Goal: Information Seeking & Learning: Learn about a topic

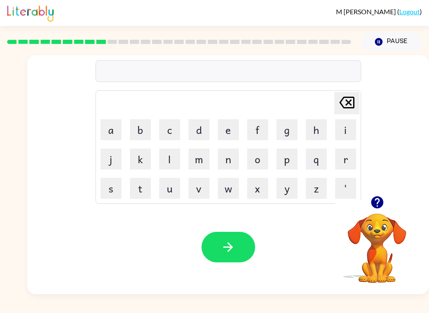
click at [384, 198] on icon "button" at bounding box center [377, 202] width 15 height 15
click at [381, 201] on icon "button" at bounding box center [377, 202] width 12 height 12
click at [379, 199] on icon "button" at bounding box center [377, 202] width 12 height 12
click at [375, 208] on icon "button" at bounding box center [377, 202] width 12 height 12
click at [379, 205] on icon "button" at bounding box center [377, 202] width 12 height 12
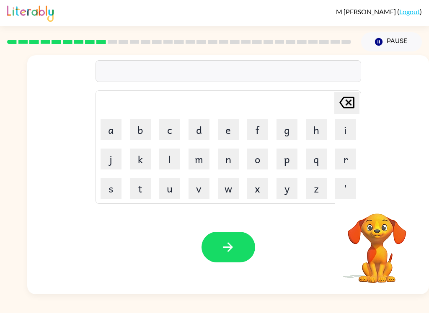
click at [398, 41] on button "Pause Pause" at bounding box center [391, 41] width 61 height 19
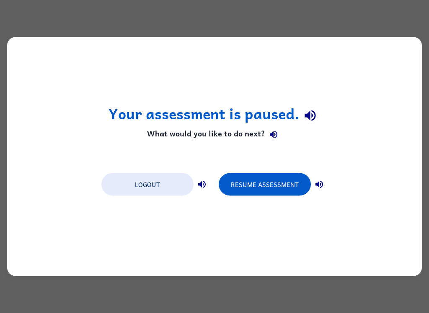
click at [157, 181] on button "Logout" at bounding box center [147, 184] width 92 height 23
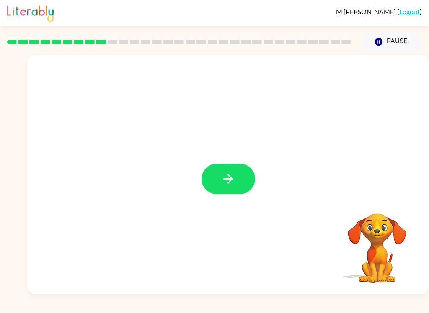
click at [220, 173] on button "button" at bounding box center [228, 179] width 54 height 31
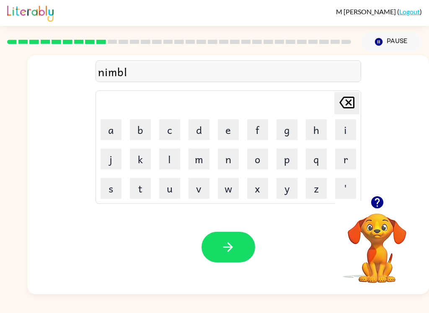
click at [223, 244] on icon "button" at bounding box center [228, 247] width 15 height 15
click at [232, 248] on icon "button" at bounding box center [228, 247] width 10 height 10
click at [232, 249] on icon "button" at bounding box center [228, 247] width 15 height 15
click at [219, 252] on button "button" at bounding box center [228, 247] width 54 height 31
click at [232, 246] on icon "button" at bounding box center [228, 247] width 10 height 10
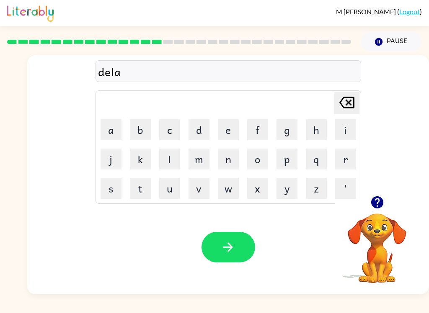
click at [232, 234] on button "button" at bounding box center [228, 247] width 54 height 31
click at [374, 196] on icon "button" at bounding box center [377, 202] width 15 height 15
click at [223, 243] on icon "button" at bounding box center [228, 247] width 15 height 15
click at [232, 237] on button "button" at bounding box center [228, 247] width 54 height 31
click at [243, 251] on button "button" at bounding box center [228, 247] width 54 height 31
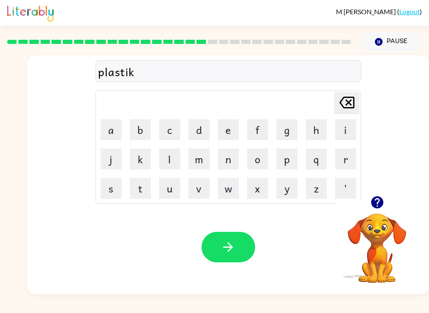
click at [224, 246] on icon "button" at bounding box center [228, 247] width 15 height 15
click at [212, 239] on button "button" at bounding box center [228, 247] width 54 height 31
click at [231, 247] on icon "button" at bounding box center [228, 247] width 10 height 10
click at [234, 255] on icon "button" at bounding box center [228, 247] width 15 height 15
click at [202, 254] on button "button" at bounding box center [228, 247] width 54 height 31
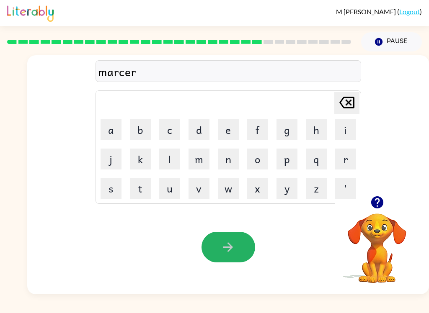
click at [234, 250] on icon "button" at bounding box center [228, 247] width 15 height 15
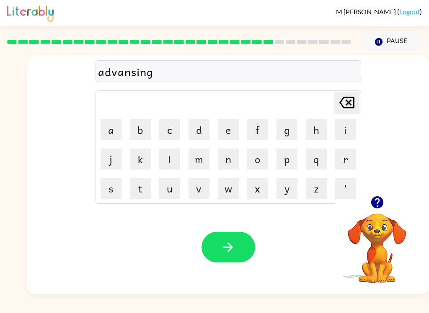
click at [232, 247] on icon "button" at bounding box center [228, 247] width 10 height 10
click at [218, 239] on button "button" at bounding box center [228, 247] width 54 height 31
click at [237, 246] on button "button" at bounding box center [228, 247] width 54 height 31
click at [236, 246] on button "button" at bounding box center [228, 247] width 54 height 31
click at [230, 250] on icon "button" at bounding box center [228, 247] width 10 height 10
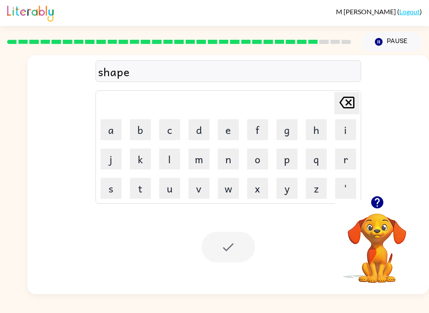
click at [217, 248] on div at bounding box center [228, 247] width 54 height 31
click at [234, 243] on div at bounding box center [228, 247] width 54 height 31
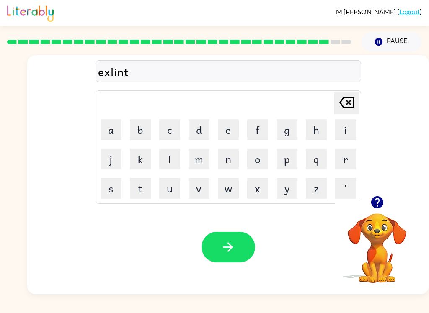
click at [237, 252] on button "button" at bounding box center [228, 247] width 54 height 31
click at [237, 237] on button "button" at bounding box center [228, 247] width 54 height 31
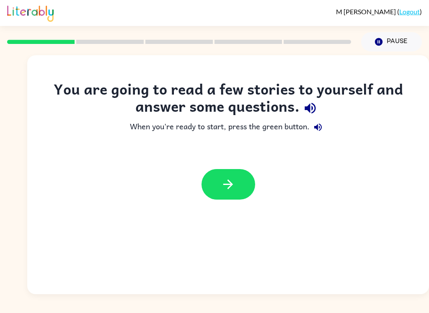
click at [309, 106] on icon "button" at bounding box center [309, 108] width 11 height 11
click at [322, 126] on icon "button" at bounding box center [318, 127] width 10 height 10
click at [245, 183] on button "button" at bounding box center [228, 184] width 54 height 31
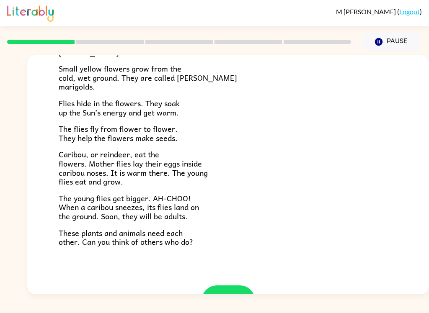
scroll to position [149, 0]
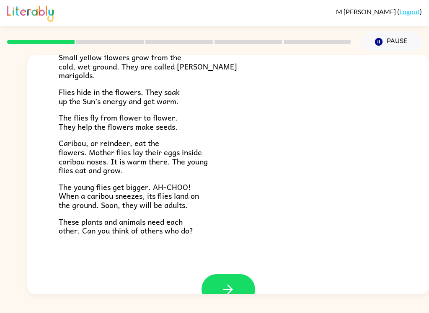
click at [239, 276] on button "button" at bounding box center [228, 289] width 54 height 31
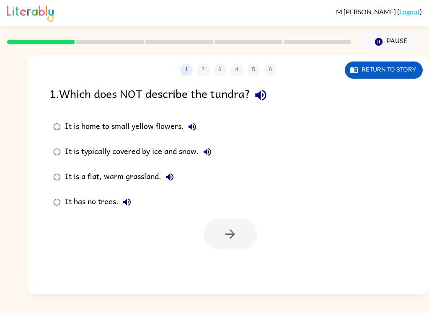
scroll to position [0, 0]
click at [268, 98] on icon "button" at bounding box center [260, 95] width 15 height 15
click at [192, 123] on icon "button" at bounding box center [192, 127] width 10 height 10
click at [207, 149] on icon "button" at bounding box center [207, 152] width 10 height 10
click at [168, 170] on button "It is a flat, warm grassland." at bounding box center [169, 177] width 17 height 17
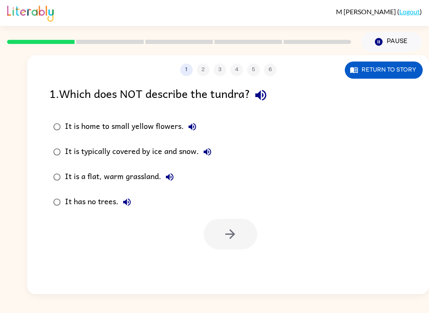
click at [123, 204] on icon "button" at bounding box center [127, 202] width 10 height 10
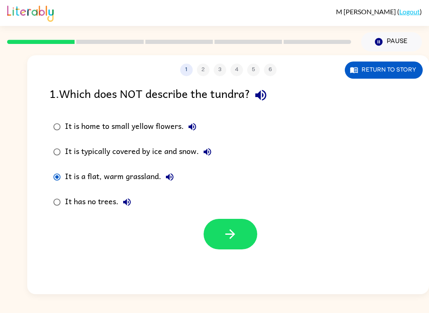
click at [223, 233] on icon "button" at bounding box center [230, 234] width 15 height 15
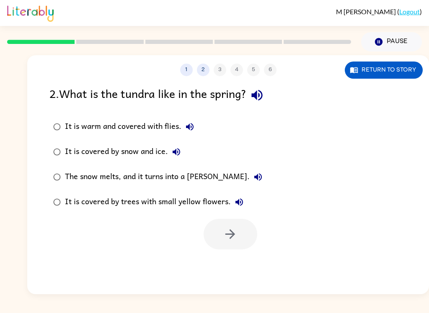
click at [260, 96] on icon "button" at bounding box center [256, 95] width 11 height 11
click at [192, 126] on icon "button" at bounding box center [190, 127] width 10 height 10
click at [175, 152] on icon "button" at bounding box center [177, 152] width 8 height 8
click at [253, 173] on icon "button" at bounding box center [258, 177] width 10 height 10
click at [239, 196] on button "It is covered by trees with small yellow flowers." at bounding box center [239, 202] width 17 height 17
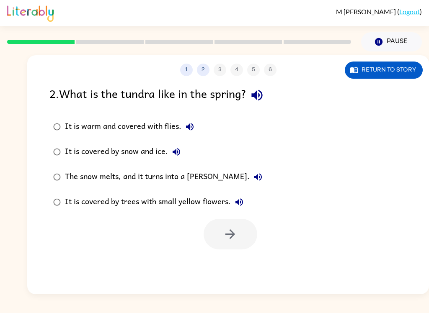
click at [393, 68] on button "Return to story" at bounding box center [384, 70] width 78 height 17
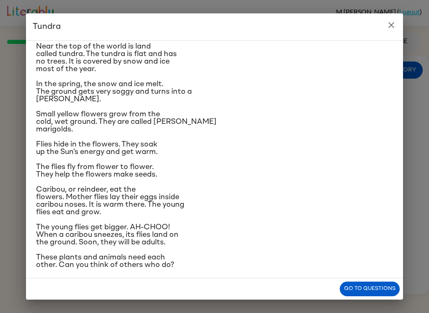
scroll to position [23, 0]
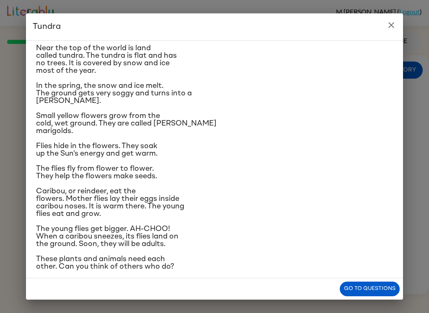
click at [370, 288] on button "Go to questions" at bounding box center [370, 289] width 60 height 15
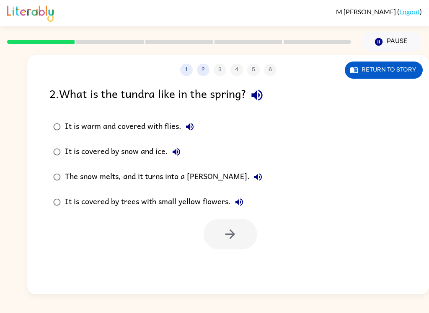
click at [192, 127] on icon "button" at bounding box center [190, 127] width 10 height 10
click at [178, 151] on icon "button" at bounding box center [176, 152] width 10 height 10
click at [253, 174] on icon "button" at bounding box center [258, 177] width 10 height 10
click at [240, 199] on icon "button" at bounding box center [239, 202] width 10 height 10
click at [260, 94] on icon "button" at bounding box center [256, 95] width 11 height 11
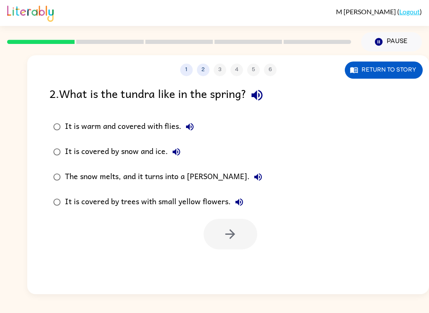
click at [254, 176] on icon "button" at bounding box center [258, 177] width 8 height 8
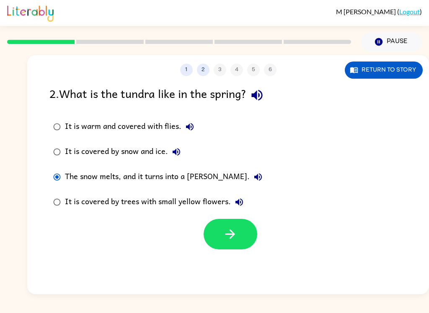
click at [223, 229] on icon "button" at bounding box center [230, 234] width 15 height 15
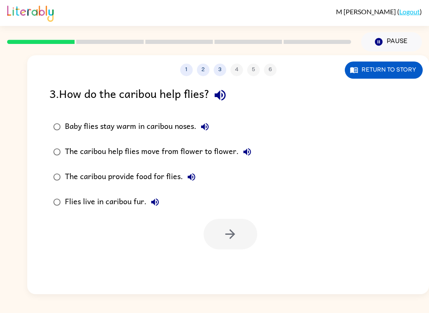
click at [220, 97] on icon "button" at bounding box center [219, 95] width 11 height 11
click at [206, 120] on button "Baby flies stay warm in caribou noses." at bounding box center [204, 126] width 17 height 17
click at [249, 155] on icon "button" at bounding box center [247, 152] width 10 height 10
click at [189, 177] on icon "button" at bounding box center [192, 177] width 8 height 8
click at [152, 198] on icon "button" at bounding box center [155, 202] width 10 height 10
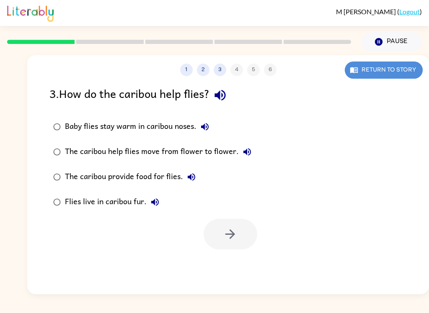
click at [379, 65] on button "Return to story" at bounding box center [384, 70] width 78 height 17
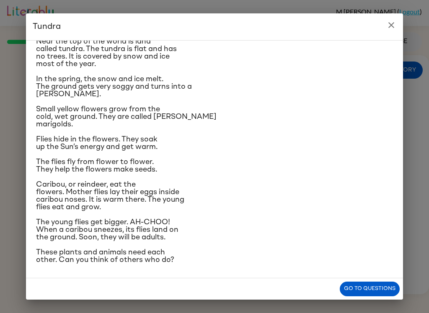
scroll to position [87, 0]
click at [364, 286] on button "Go to questions" at bounding box center [370, 289] width 60 height 15
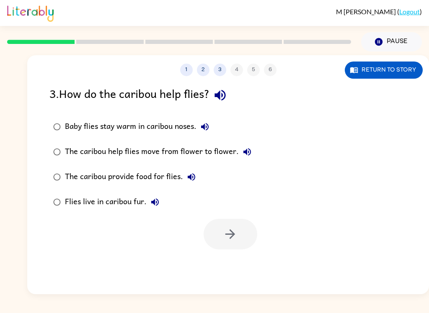
click at [246, 150] on icon "button" at bounding box center [247, 152] width 10 height 10
click at [247, 154] on icon "button" at bounding box center [247, 152] width 10 height 10
click at [185, 173] on button "The caribou provide food for flies." at bounding box center [191, 177] width 17 height 17
click at [192, 174] on icon "button" at bounding box center [192, 177] width 8 height 8
click at [153, 201] on icon "button" at bounding box center [155, 202] width 8 height 8
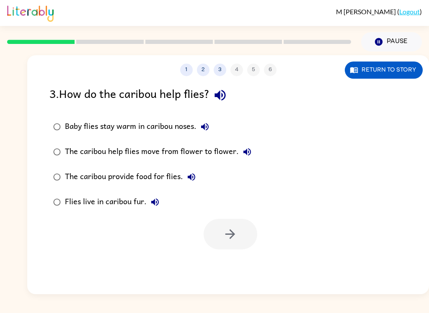
click at [205, 129] on icon "button" at bounding box center [205, 127] width 8 height 8
click at [57, 115] on label "Baby flies stay warm in caribou noses." at bounding box center [152, 126] width 215 height 25
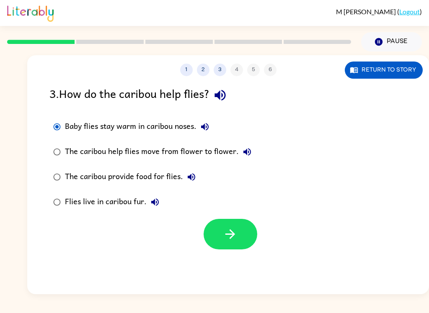
click at [234, 234] on icon "button" at bounding box center [230, 234] width 10 height 10
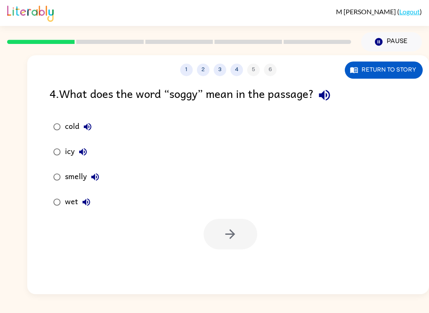
click at [330, 96] on icon "button" at bounding box center [324, 95] width 11 height 11
click at [88, 121] on button "cold" at bounding box center [87, 126] width 17 height 17
click at [90, 149] on button "icy" at bounding box center [83, 152] width 17 height 17
click at [102, 181] on button "smelly" at bounding box center [95, 177] width 17 height 17
click at [85, 205] on icon "button" at bounding box center [86, 202] width 8 height 8
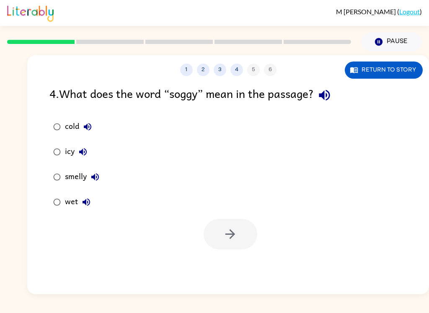
click at [398, 70] on button "Return to story" at bounding box center [384, 70] width 78 height 17
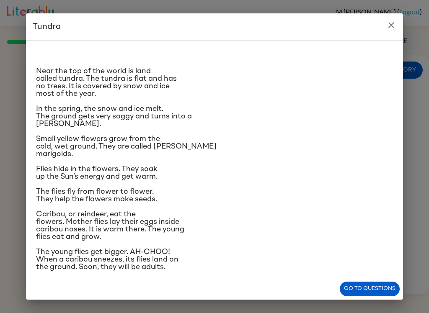
click at [375, 290] on button "Go to questions" at bounding box center [370, 289] width 60 height 15
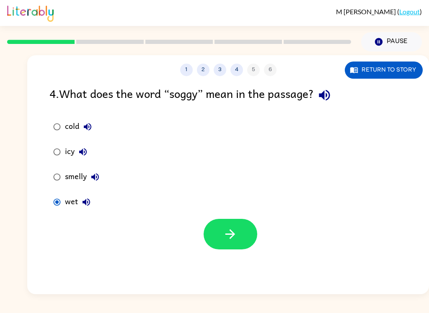
click at [232, 234] on icon "button" at bounding box center [230, 234] width 15 height 15
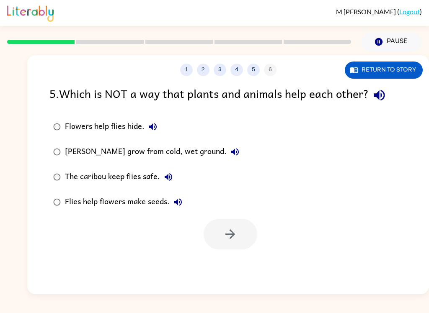
click at [382, 97] on icon "button" at bounding box center [379, 95] width 15 height 15
click at [149, 121] on button "Flowers help flies hide." at bounding box center [152, 126] width 17 height 17
click at [231, 146] on button "[PERSON_NAME] grow from cold, wet ground." at bounding box center [235, 152] width 17 height 17
click at [166, 167] on label "The caribou keep flies safe." at bounding box center [146, 177] width 203 height 25
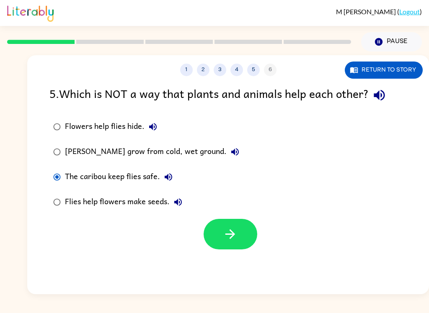
click at [164, 171] on button "The caribou keep flies safe." at bounding box center [168, 177] width 17 height 17
click at [172, 196] on button "Flies help flowers make seeds." at bounding box center [178, 202] width 17 height 17
click at [164, 170] on button "The caribou keep flies safe." at bounding box center [168, 177] width 17 height 17
click at [227, 147] on button "[PERSON_NAME] grow from cold, wet ground." at bounding box center [235, 152] width 17 height 17
click at [148, 122] on button "Flowers help flies hide." at bounding box center [152, 126] width 17 height 17
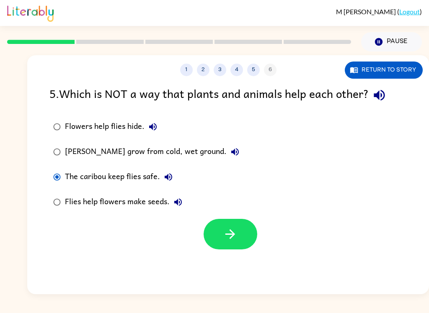
click at [381, 95] on icon "button" at bounding box center [378, 95] width 11 height 11
click at [147, 126] on button "Flowers help flies hide." at bounding box center [152, 126] width 17 height 17
click at [238, 150] on button "[PERSON_NAME] grow from cold, wet ground." at bounding box center [235, 152] width 17 height 17
click at [237, 148] on button "[PERSON_NAME] grow from cold, wet ground." at bounding box center [235, 152] width 17 height 17
click at [171, 174] on icon "button" at bounding box center [168, 177] width 10 height 10
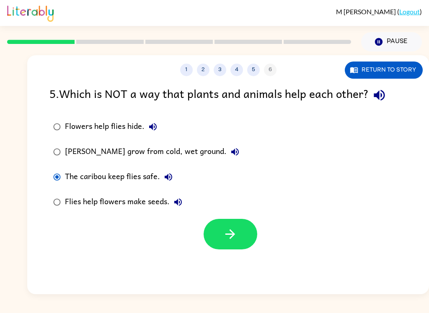
click at [184, 201] on button "Flies help flowers make seeds." at bounding box center [178, 202] width 17 height 17
click at [232, 149] on icon "button" at bounding box center [235, 152] width 8 height 8
click at [234, 234] on icon "button" at bounding box center [230, 234] width 10 height 10
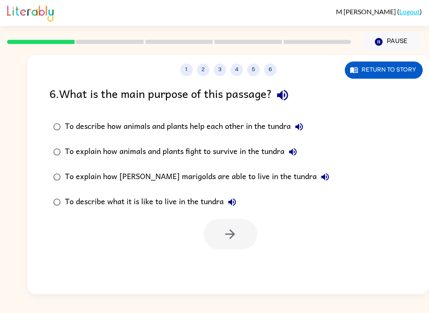
click at [288, 92] on icon "button" at bounding box center [282, 95] width 11 height 11
click at [299, 125] on icon "button" at bounding box center [299, 127] width 10 height 10
click at [297, 150] on icon "button" at bounding box center [293, 152] width 10 height 10
click at [320, 173] on icon "button" at bounding box center [325, 177] width 10 height 10
click at [235, 201] on icon "button" at bounding box center [232, 202] width 8 height 8
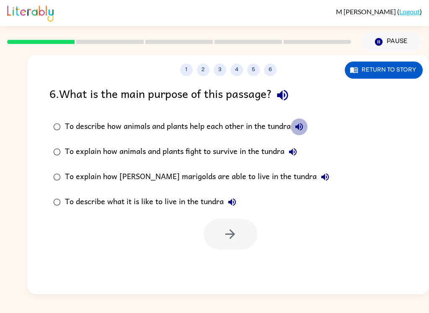
click at [302, 125] on icon "button" at bounding box center [299, 127] width 10 height 10
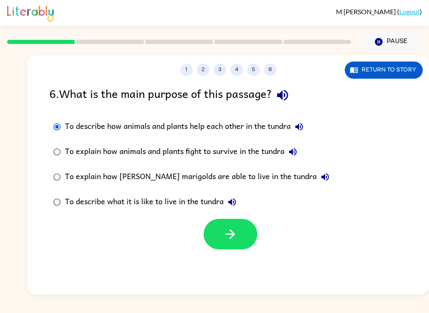
click at [242, 245] on button "button" at bounding box center [230, 234] width 54 height 31
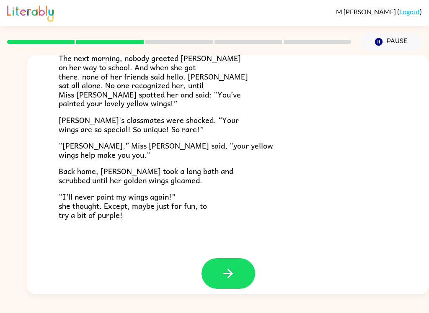
scroll to position [227, 0]
click at [224, 259] on button "button" at bounding box center [228, 274] width 54 height 31
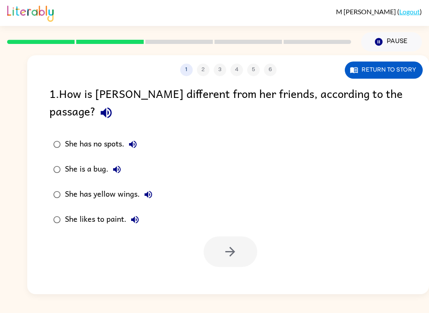
click at [117, 102] on button "button" at bounding box center [105, 112] width 21 height 21
click at [111, 108] on icon "button" at bounding box center [105, 113] width 11 height 11
click at [113, 106] on icon "button" at bounding box center [106, 113] width 15 height 15
click at [135, 141] on icon "button" at bounding box center [133, 145] width 8 height 8
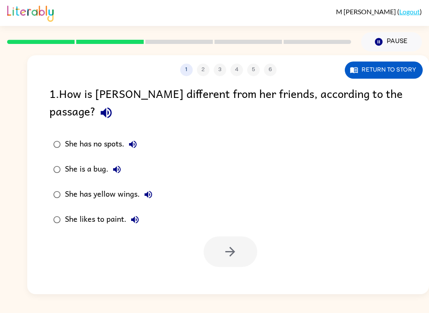
click at [113, 161] on button "She is a bug." at bounding box center [116, 169] width 17 height 17
click at [142, 186] on button "She has yellow wings." at bounding box center [148, 194] width 17 height 17
click at [126, 207] on label "She likes to paint." at bounding box center [103, 219] width 116 height 25
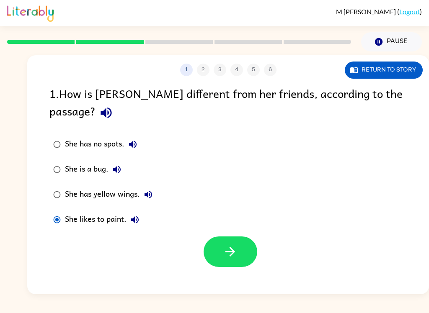
click at [128, 211] on button "She likes to paint." at bounding box center [134, 219] width 17 height 17
click at [404, 64] on button "Return to story" at bounding box center [384, 70] width 78 height 17
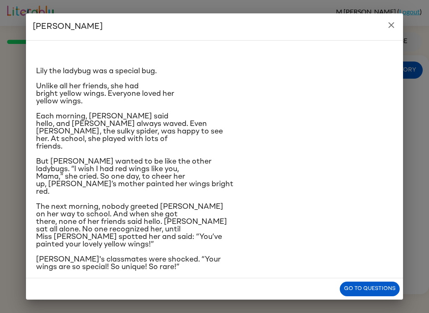
click at [373, 291] on button "Go to questions" at bounding box center [370, 289] width 60 height 15
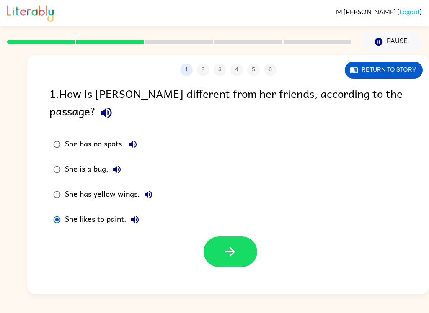
click at [142, 186] on button "She has yellow wings." at bounding box center [148, 194] width 17 height 17
click at [61, 182] on label "She has yellow wings." at bounding box center [103, 194] width 116 height 25
click at [225, 245] on icon "button" at bounding box center [230, 252] width 15 height 15
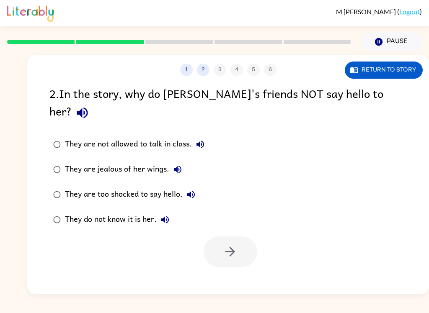
click at [90, 106] on icon "button" at bounding box center [82, 113] width 15 height 15
click at [203, 139] on icon "button" at bounding box center [200, 144] width 10 height 10
click at [179, 165] on icon "button" at bounding box center [178, 170] width 10 height 10
click at [194, 186] on button "They are too shocked to say hello." at bounding box center [191, 194] width 17 height 17
click at [160, 215] on icon "button" at bounding box center [165, 220] width 10 height 10
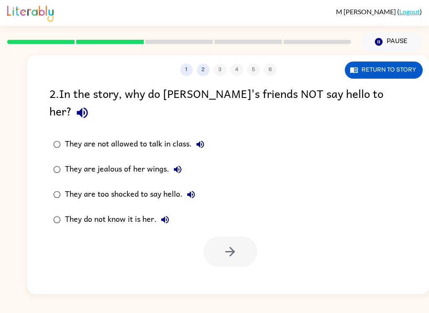
click at [407, 67] on button "Return to story" at bounding box center [384, 70] width 78 height 17
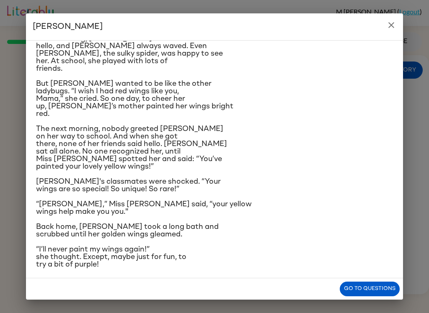
scroll to position [80, 0]
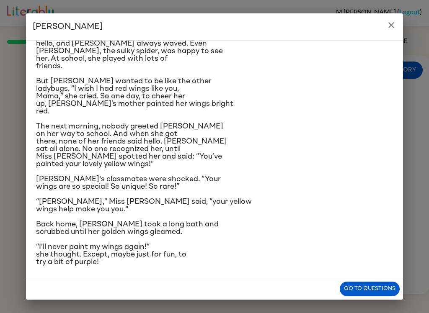
click at [371, 283] on button "Go to questions" at bounding box center [370, 289] width 60 height 15
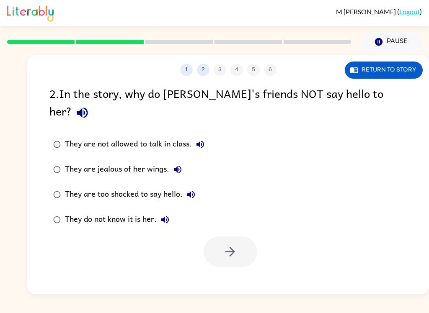
click at [201, 139] on icon "button" at bounding box center [200, 144] width 10 height 10
click at [179, 161] on button "They are jealous of her wings." at bounding box center [177, 169] width 17 height 17
click at [193, 190] on icon "button" at bounding box center [191, 195] width 10 height 10
click at [169, 215] on icon "button" at bounding box center [165, 220] width 10 height 10
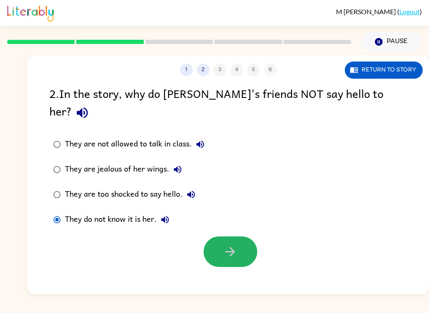
click at [220, 237] on button "button" at bounding box center [230, 252] width 54 height 31
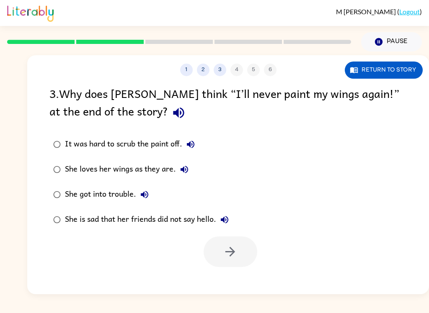
click at [171, 113] on icon "button" at bounding box center [178, 113] width 15 height 15
click at [196, 142] on icon "button" at bounding box center [190, 144] width 10 height 10
click at [184, 167] on icon "button" at bounding box center [184, 170] width 10 height 10
click at [144, 195] on icon "button" at bounding box center [145, 195] width 8 height 8
click at [225, 217] on icon "button" at bounding box center [224, 220] width 10 height 10
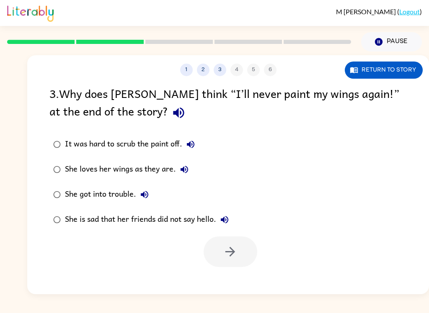
click at [183, 169] on icon "button" at bounding box center [184, 170] width 8 height 8
click at [400, 68] on button "Return to story" at bounding box center [384, 70] width 78 height 17
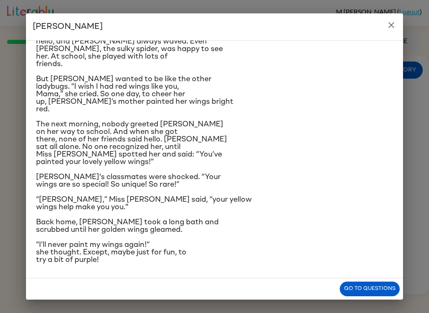
scroll to position [155, 0]
click at [364, 291] on button "Go to questions" at bounding box center [370, 289] width 60 height 15
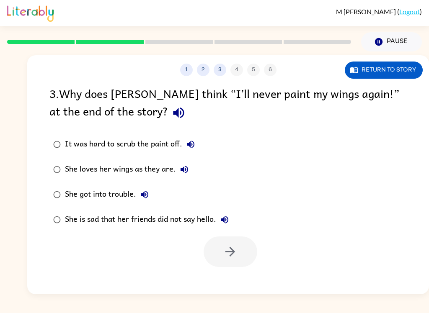
click at [188, 139] on button "It was hard to scrub the paint off." at bounding box center [190, 144] width 17 height 17
click at [194, 144] on icon "button" at bounding box center [191, 145] width 8 height 8
click at [149, 191] on icon "button" at bounding box center [144, 195] width 10 height 10
click at [183, 169] on icon "button" at bounding box center [184, 170] width 10 height 10
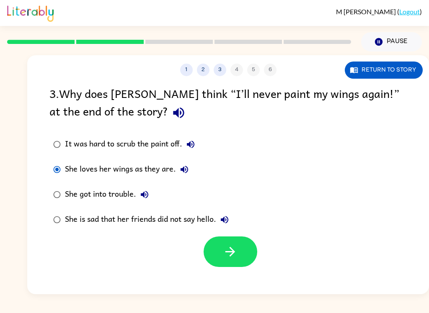
click at [232, 247] on icon "button" at bounding box center [230, 252] width 15 height 15
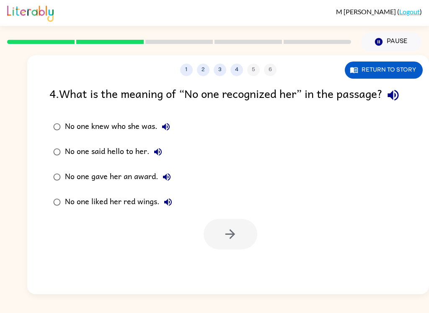
click at [386, 103] on icon "button" at bounding box center [393, 95] width 15 height 15
click at [167, 132] on icon "button" at bounding box center [166, 127] width 10 height 10
click at [154, 157] on icon "button" at bounding box center [158, 152] width 10 height 10
click at [169, 185] on button "No one gave her an award." at bounding box center [166, 177] width 17 height 17
click at [171, 207] on icon "button" at bounding box center [168, 202] width 10 height 10
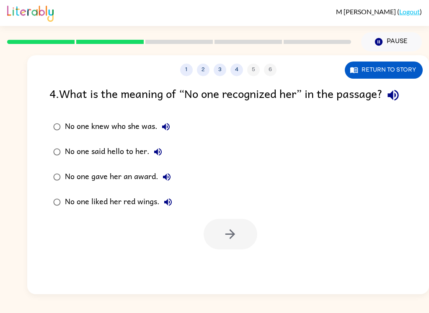
click at [386, 103] on icon "button" at bounding box center [393, 95] width 15 height 15
click at [166, 132] on icon "button" at bounding box center [166, 127] width 10 height 10
click at [164, 135] on button "No one knew who she was." at bounding box center [165, 126] width 17 height 17
click at [169, 132] on icon "button" at bounding box center [166, 127] width 10 height 10
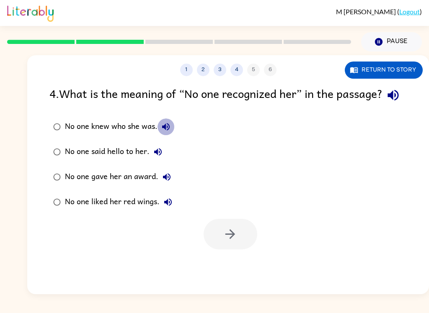
click at [164, 131] on icon "button" at bounding box center [166, 127] width 8 height 8
click at [152, 160] on button "No one said hello to her." at bounding box center [157, 152] width 17 height 17
click at [50, 133] on label "No one knew who she was." at bounding box center [113, 126] width 136 height 25
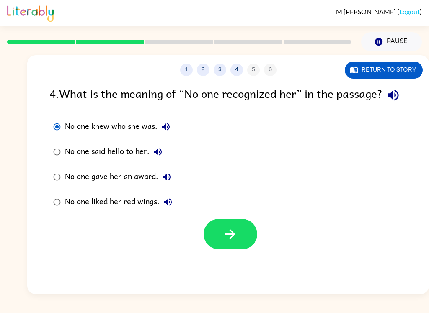
click at [220, 248] on button "button" at bounding box center [230, 234] width 54 height 31
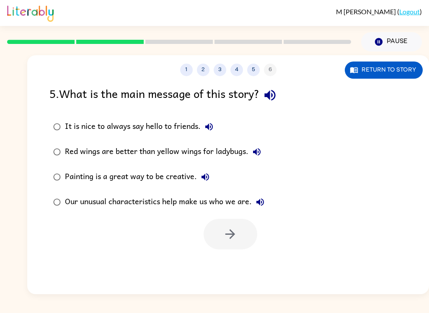
click at [278, 86] on button "button" at bounding box center [269, 95] width 21 height 21
click at [216, 124] on button "It is nice to always say hello to friends." at bounding box center [209, 126] width 17 height 17
click at [255, 155] on icon "button" at bounding box center [257, 152] width 10 height 10
click at [202, 173] on icon "button" at bounding box center [205, 177] width 10 height 10
click at [199, 173] on button "Painting is a great way to be creative." at bounding box center [205, 177] width 17 height 17
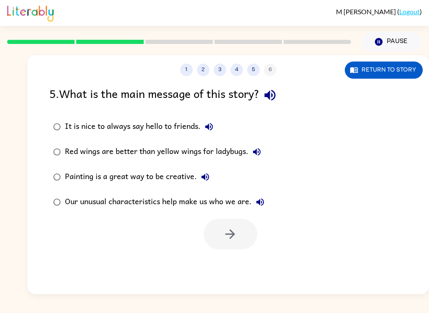
click at [206, 170] on button "Painting is a great way to be creative." at bounding box center [205, 177] width 17 height 17
click at [205, 171] on button "Painting is a great way to be creative." at bounding box center [205, 177] width 17 height 17
click at [209, 171] on button "Painting is a great way to be creative." at bounding box center [205, 177] width 17 height 17
click at [209, 178] on icon "button" at bounding box center [205, 177] width 10 height 10
click at [208, 174] on icon "button" at bounding box center [205, 177] width 10 height 10
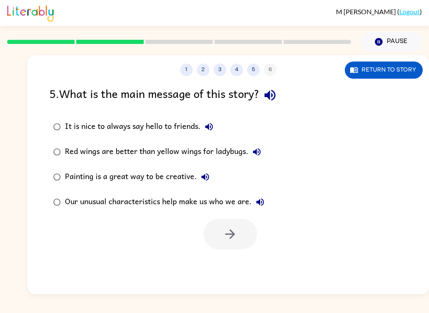
click at [260, 200] on icon "button" at bounding box center [260, 202] width 8 height 8
click at [250, 155] on button "Red wings are better than yellow wings for ladybugs." at bounding box center [256, 152] width 17 height 17
click at [206, 126] on icon "button" at bounding box center [209, 127] width 10 height 10
click at [257, 198] on icon "button" at bounding box center [260, 202] width 10 height 10
click at [394, 64] on button "Return to story" at bounding box center [384, 70] width 78 height 17
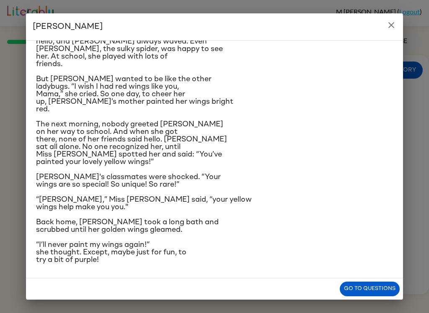
scroll to position [153, 0]
click at [381, 286] on button "Go to questions" at bounding box center [370, 289] width 60 height 15
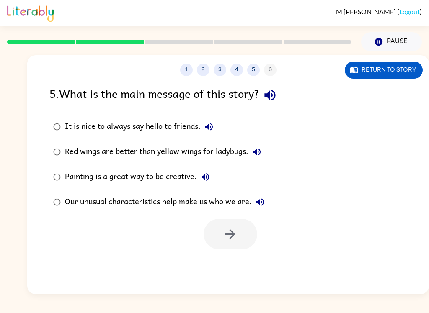
click at [276, 93] on icon "button" at bounding box center [270, 95] width 15 height 15
click at [260, 204] on icon "button" at bounding box center [260, 202] width 8 height 8
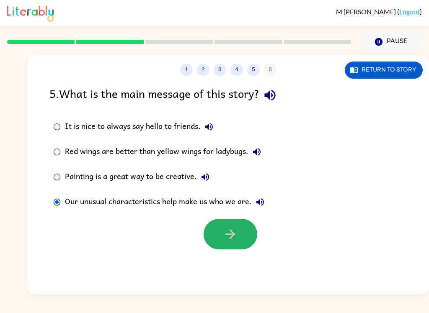
click at [237, 232] on icon "button" at bounding box center [230, 234] width 15 height 15
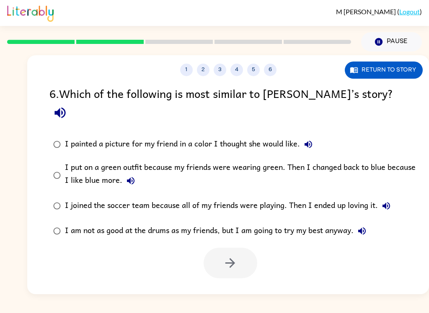
click at [67, 106] on icon "button" at bounding box center [60, 113] width 15 height 15
click at [308, 139] on icon "button" at bounding box center [308, 144] width 10 height 10
click at [136, 173] on button "I put on a green outfit because my friends were wearing green. Then I changed b…" at bounding box center [130, 181] width 17 height 17
click at [390, 198] on button "I joined the soccer team because all of my friends were playing. Then I ended u…" at bounding box center [386, 206] width 17 height 17
click at [366, 226] on icon "button" at bounding box center [362, 231] width 10 height 10
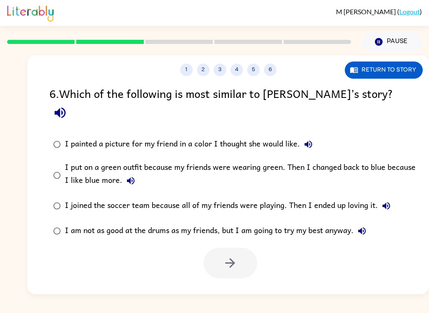
click at [117, 161] on div "I put on a green outfit because my friends were wearing green. Then I changed b…" at bounding box center [241, 175] width 353 height 28
click at [129, 177] on icon "button" at bounding box center [131, 181] width 8 height 8
click at [396, 67] on button "Return to story" at bounding box center [384, 70] width 78 height 17
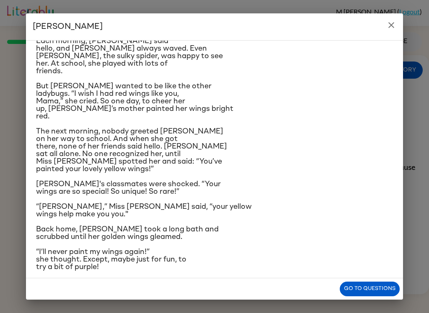
scroll to position [76, 0]
click at [376, 283] on button "Go to questions" at bounding box center [370, 289] width 60 height 15
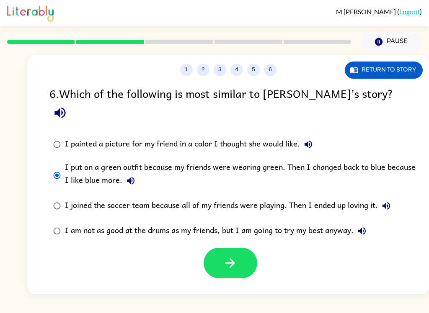
click at [234, 256] on icon "button" at bounding box center [230, 263] width 15 height 15
